Goal: Task Accomplishment & Management: Use online tool/utility

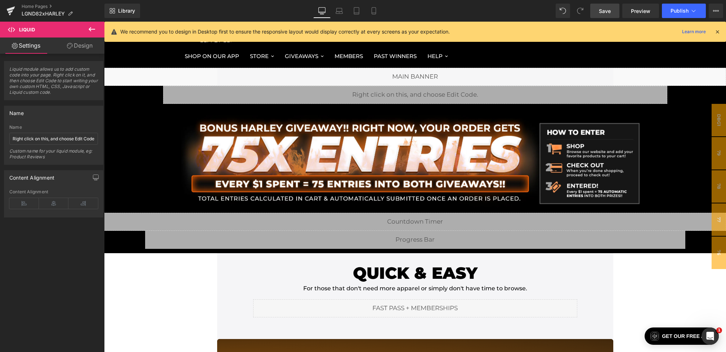
click at [604, 10] on span "Save" at bounding box center [605, 11] width 12 height 8
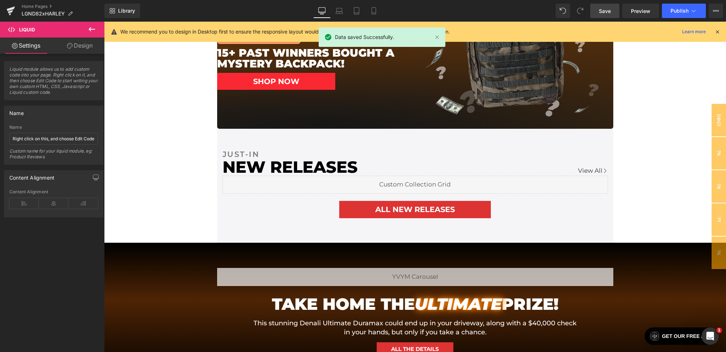
scroll to position [481, 0]
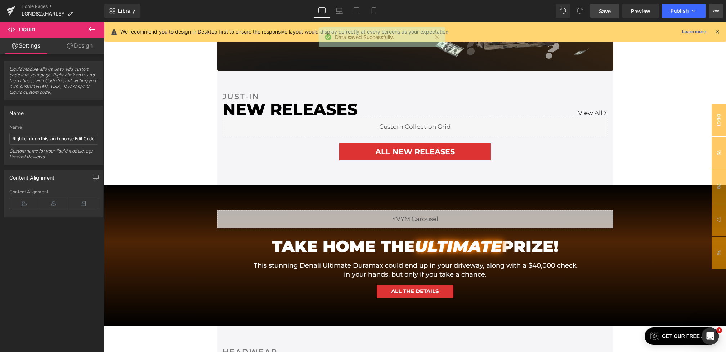
click at [715, 13] on icon at bounding box center [716, 11] width 6 height 6
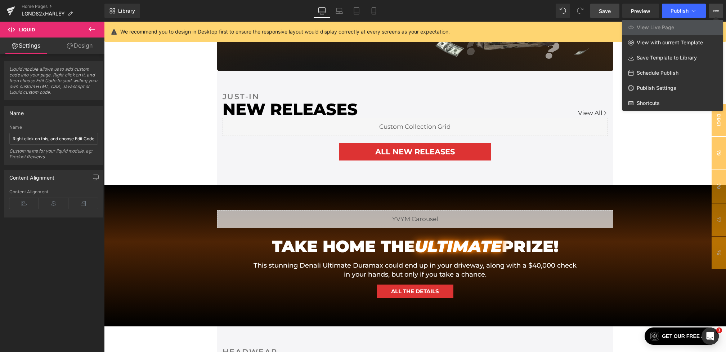
click at [665, 74] on span "Schedule Publish" at bounding box center [658, 73] width 42 height 6
select select
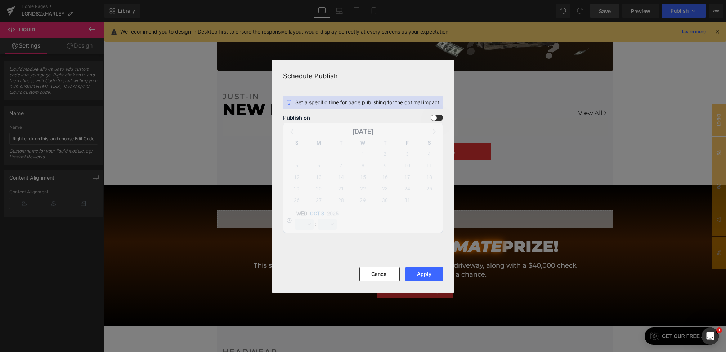
click at [436, 119] on span at bounding box center [437, 118] width 12 height 6
click at [0, 0] on input "checkbox" at bounding box center [0, 0] width 0 height 0
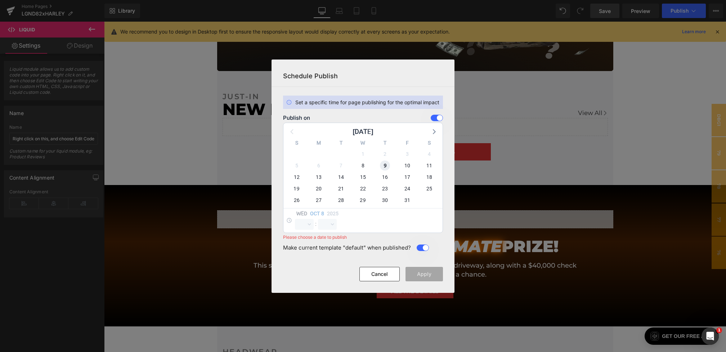
click at [385, 166] on span "9" at bounding box center [385, 165] width 10 height 10
select select "21"
select select "5"
click at [312, 220] on select "00 01 02 03 04 05 06 07 08 09 10 11 12 13 14 15 16 17 18 19 20 21 22 23" at bounding box center [304, 224] width 19 height 11
click at [295, 219] on select "00 01 02 03 04 05 06 07 08 09 10 11 12 13 14 15 16 17 18 19 20 21 22 23" at bounding box center [304, 224] width 19 height 11
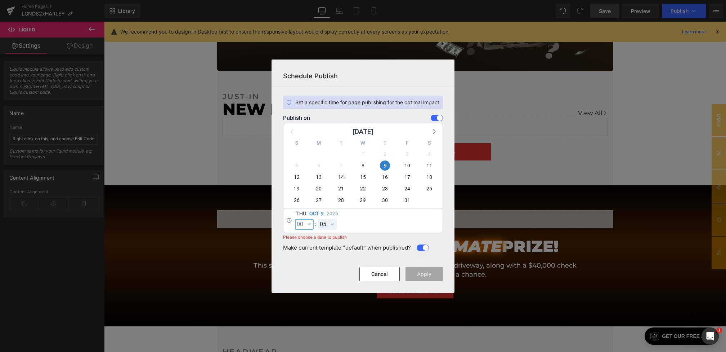
select select "0"
click at [321, 226] on select "00 01 02 03 04 05 06 07 08 09 10 11 12 13 14 15 16 17 18 19 20 21 22 23 24 25 2…" at bounding box center [327, 224] width 19 height 11
click at [318, 219] on select "00 01 02 03 04 05 06 07 08 09 10 11 12 13 14 15 16 17 18 19 20 21 22 23 24 25 2…" at bounding box center [327, 224] width 19 height 11
select select "0"
click at [429, 272] on button "Apply" at bounding box center [424, 274] width 37 height 14
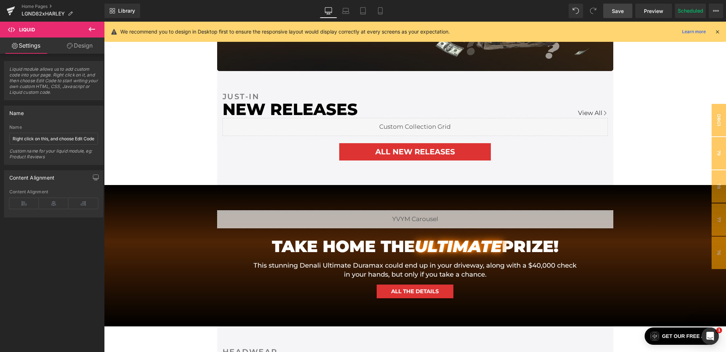
click at [619, 15] on link "Save" at bounding box center [617, 11] width 29 height 14
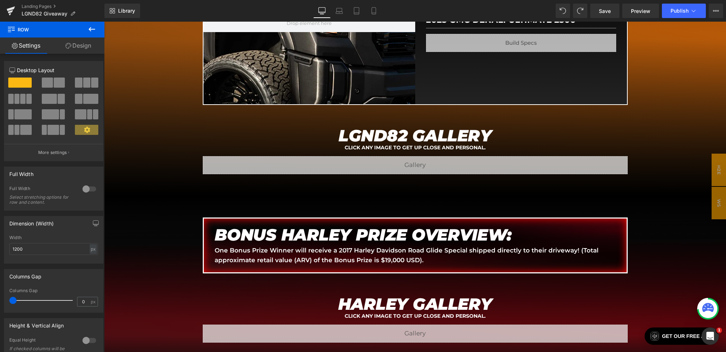
scroll to position [956, 0]
